Goal: Obtain resource: Obtain resource

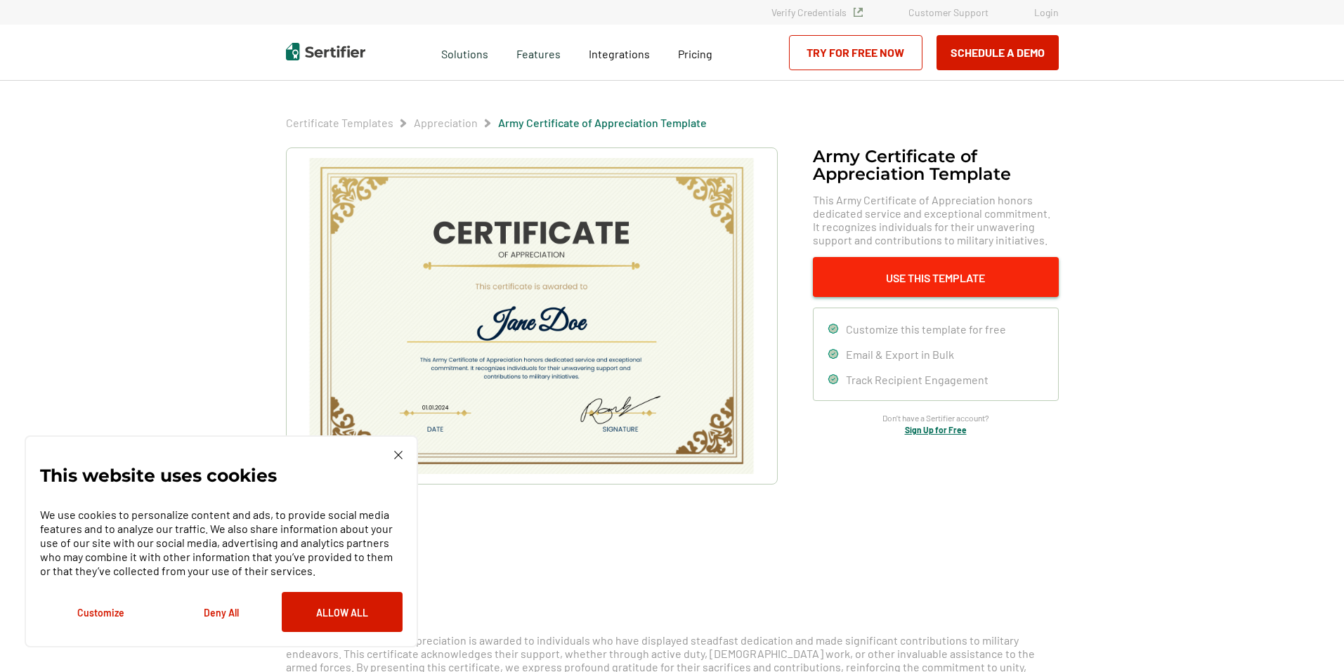
click at [901, 273] on button "Use This Template" at bounding box center [936, 277] width 246 height 40
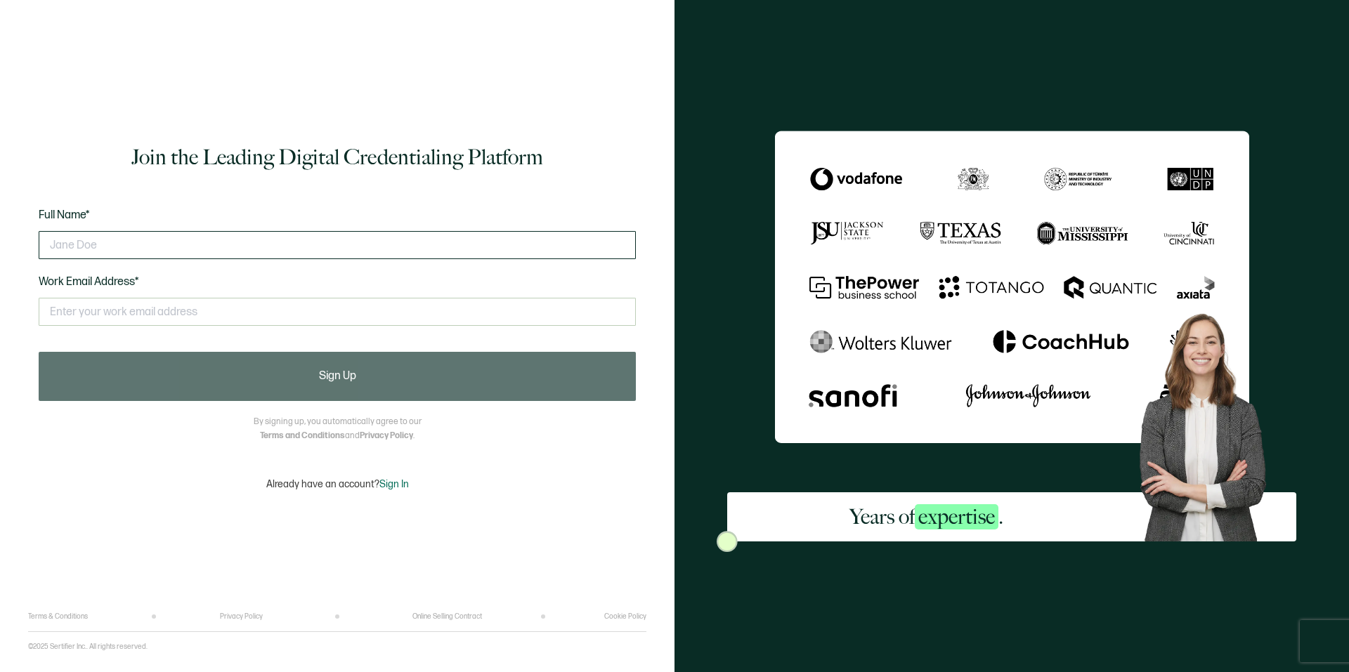
click at [266, 232] on input "text" at bounding box center [337, 245] width 597 height 28
click at [357, 242] on input "text" at bounding box center [337, 245] width 597 height 28
